Goal: Submit feedback/report problem

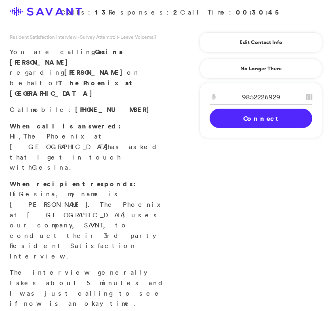
click at [267, 116] on link "Connect" at bounding box center [261, 118] width 103 height 19
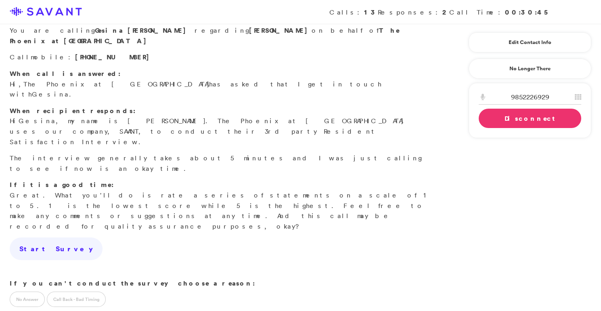
scroll to position [21, 0]
click at [69, 292] on label "Call Back - Bad Timing" at bounding box center [76, 299] width 59 height 15
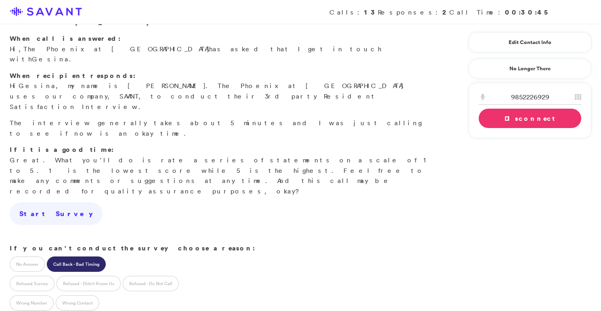
scroll to position [98, 0]
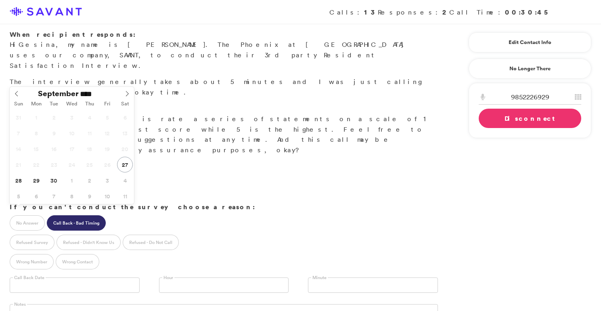
click at [87, 277] on input "text" at bounding box center [75, 284] width 130 height 15
type input "**********"
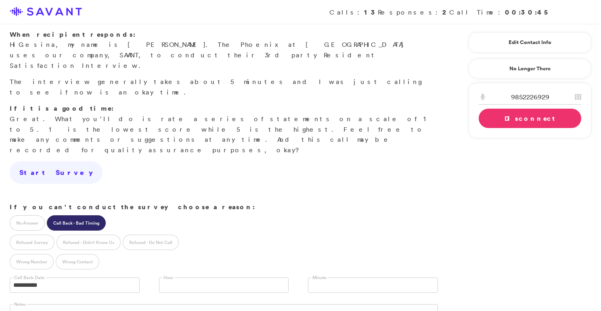
click at [189, 277] on link at bounding box center [224, 284] width 130 height 15
click at [319, 278] on input "text" at bounding box center [315, 285] width 7 height 15
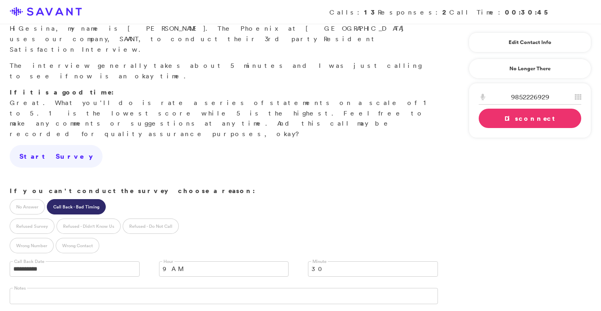
scroll to position [115, 0]
click at [332, 118] on link "Disconnect" at bounding box center [530, 118] width 103 height 19
